Goal: Transaction & Acquisition: Purchase product/service

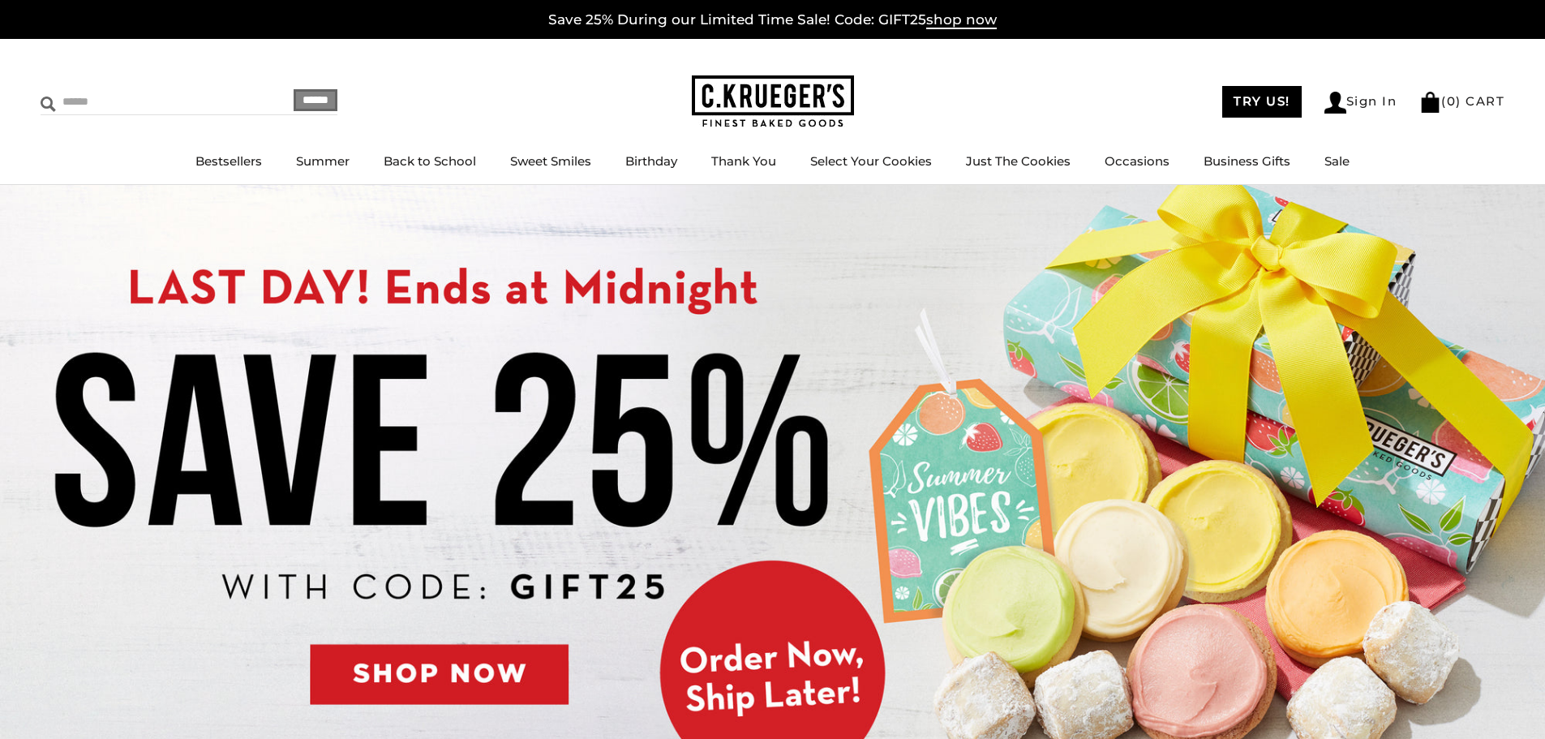
click at [71, 104] on input "Search" at bounding box center [137, 101] width 193 height 25
click at [147, 106] on input "****" at bounding box center [137, 101] width 193 height 25
type input "*****"
click at [322, 96] on input "******" at bounding box center [316, 100] width 44 height 22
